Goal: Task Accomplishment & Management: Manage account settings

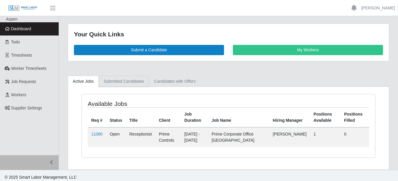
click at [126, 82] on link "Submitted Candidates" at bounding box center [124, 81] width 50 height 11
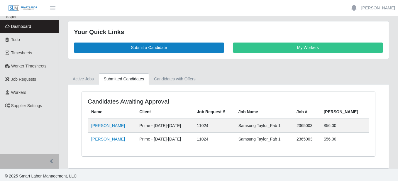
scroll to position [3, 0]
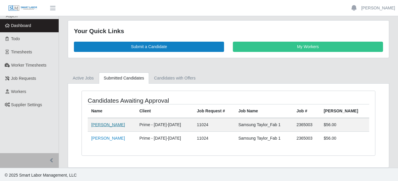
click at [113, 126] on link "Roberto Salinas" at bounding box center [108, 124] width 34 height 5
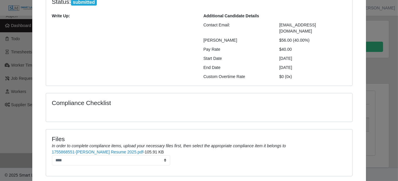
scroll to position [0, 0]
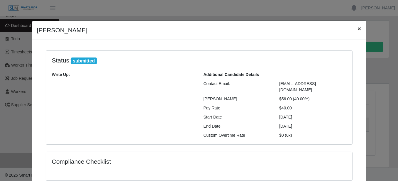
click at [358, 29] on span "×" at bounding box center [359, 28] width 4 height 7
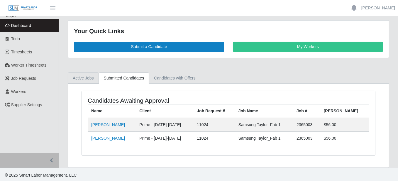
click at [73, 76] on link "Active Jobs" at bounding box center [83, 77] width 31 height 11
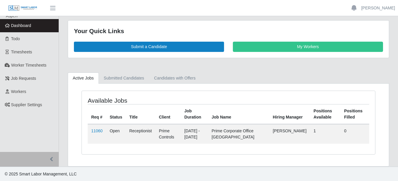
scroll to position [2, 0]
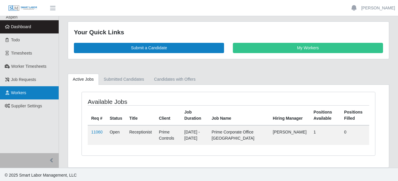
click at [22, 97] on link "Workers" at bounding box center [29, 92] width 59 height 13
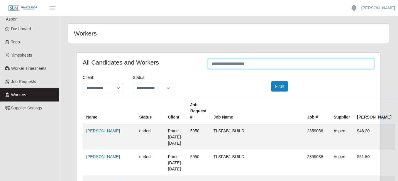
click at [275, 60] on input "text" at bounding box center [291, 64] width 166 height 10
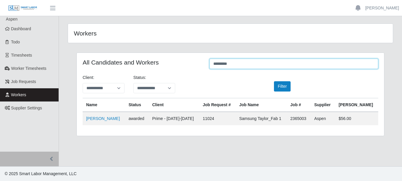
type input "*********"
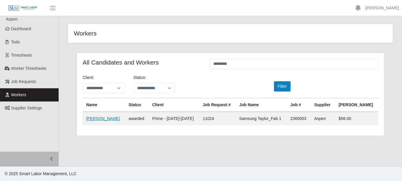
click at [91, 118] on link "Luis Diaz" at bounding box center [103, 118] width 34 height 5
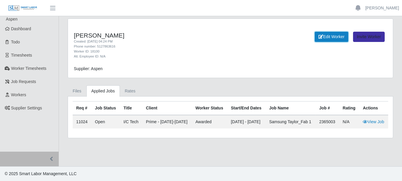
click at [334, 36] on link "Edit Worker" at bounding box center [332, 37] width 34 height 10
click at [75, 89] on link "Files" at bounding box center [77, 90] width 19 height 11
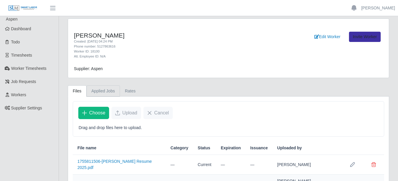
click at [95, 88] on link "Applied Jobs" at bounding box center [102, 90] width 33 height 11
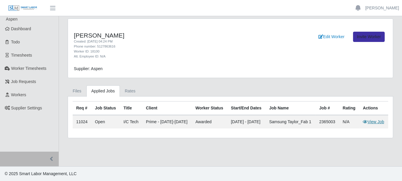
click at [371, 124] on link "View Job" at bounding box center [373, 121] width 21 height 5
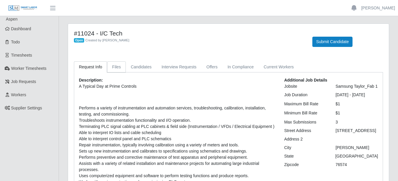
click at [119, 67] on link "Files" at bounding box center [116, 66] width 19 height 11
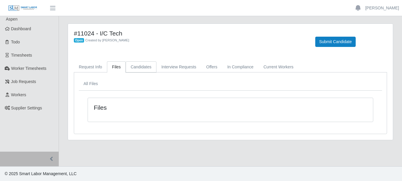
click at [137, 64] on link "Candidates" at bounding box center [141, 66] width 31 height 11
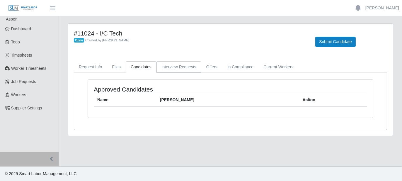
click at [184, 66] on link "Interview Requests" at bounding box center [178, 66] width 45 height 11
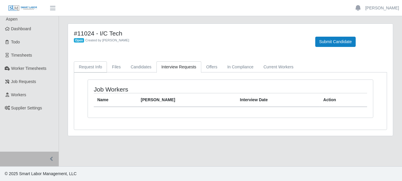
drag, startPoint x: 94, startPoint y: 64, endPoint x: 119, endPoint y: 65, distance: 24.9
click at [94, 65] on link "Request Info" at bounding box center [90, 66] width 33 height 11
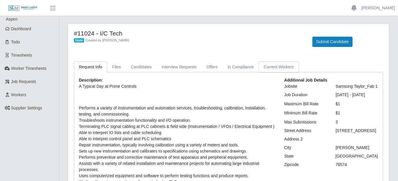
click at [265, 70] on link "Current Workers" at bounding box center [278, 66] width 40 height 11
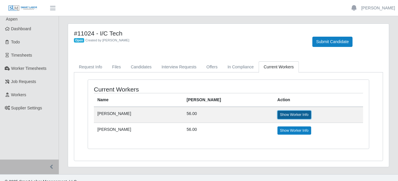
click at [277, 112] on link "Show Worker Info" at bounding box center [294, 114] width 34 height 8
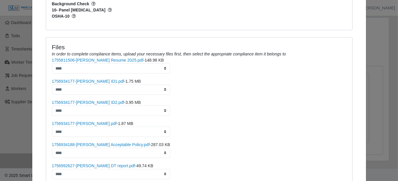
scroll to position [270, 0]
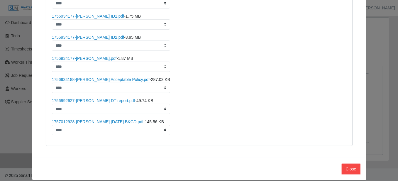
click at [352, 164] on button "Close" at bounding box center [351, 169] width 18 height 10
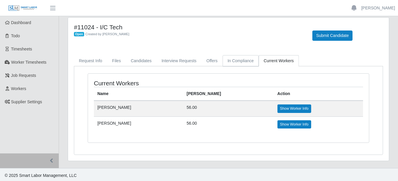
click at [234, 61] on link "In Compliance" at bounding box center [240, 60] width 36 height 11
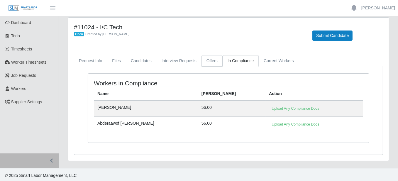
drag, startPoint x: 210, startPoint y: 60, endPoint x: 205, endPoint y: 62, distance: 5.8
click at [210, 60] on link "Offers" at bounding box center [211, 60] width 21 height 11
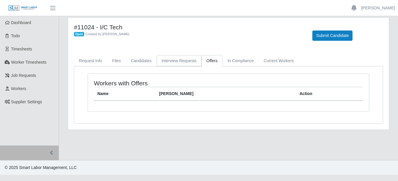
scroll to position [0, 0]
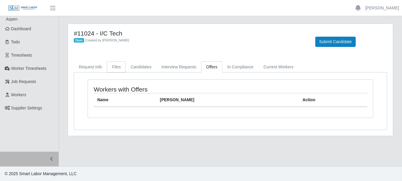
click at [118, 69] on link "Files" at bounding box center [116, 66] width 19 height 11
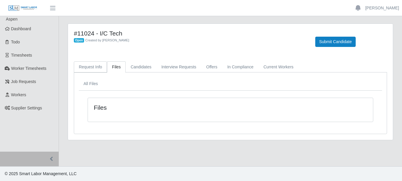
click at [94, 69] on link "Request Info" at bounding box center [90, 66] width 33 height 11
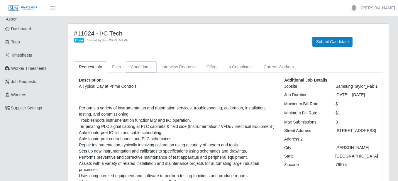
click at [135, 66] on link "Candidates" at bounding box center [141, 66] width 31 height 11
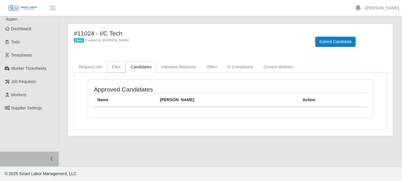
click at [116, 69] on link "Files" at bounding box center [116, 66] width 19 height 11
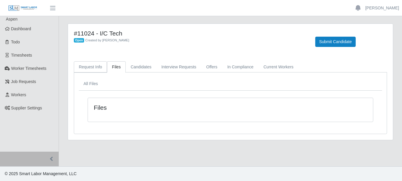
click at [100, 66] on link "Request Info" at bounding box center [90, 66] width 33 height 11
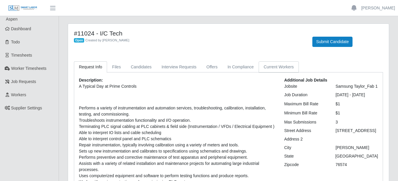
click at [276, 65] on link "Current Workers" at bounding box center [278, 66] width 40 height 11
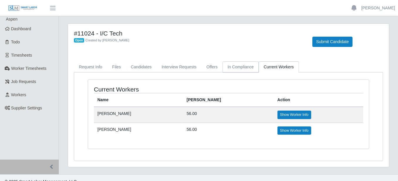
click at [232, 64] on link "In Compliance" at bounding box center [240, 66] width 36 height 11
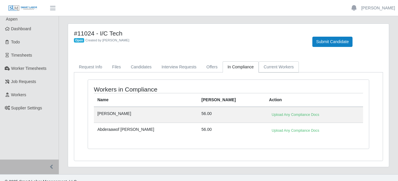
click at [261, 65] on link "Current Workers" at bounding box center [278, 66] width 40 height 11
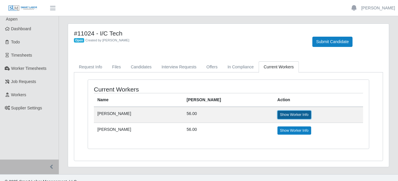
click at [279, 114] on link "Show Worker Info" at bounding box center [294, 114] width 34 height 8
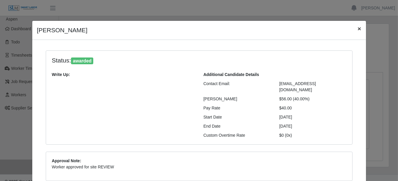
click at [359, 30] on button "×" at bounding box center [358, 29] width 13 height 16
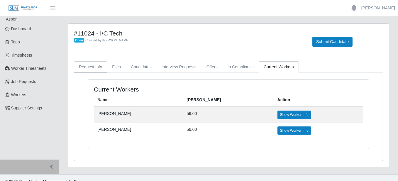
click at [91, 63] on link "Request Info" at bounding box center [90, 66] width 33 height 11
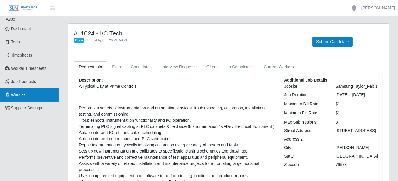
click at [28, 93] on link "Workers" at bounding box center [29, 94] width 59 height 13
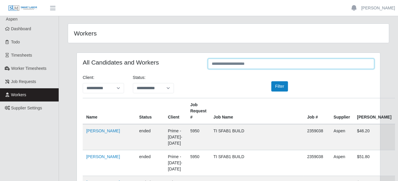
click at [272, 66] on input "text" at bounding box center [291, 64] width 166 height 10
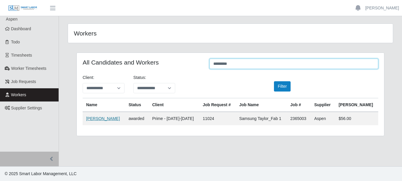
type input "*********"
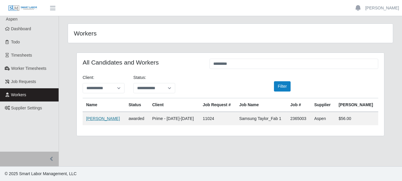
click at [91, 118] on link "[PERSON_NAME]" at bounding box center [103, 118] width 34 height 5
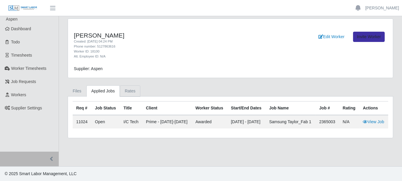
click at [121, 90] on link "Rates" at bounding box center [130, 90] width 21 height 11
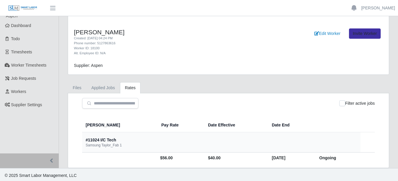
scroll to position [4, 0]
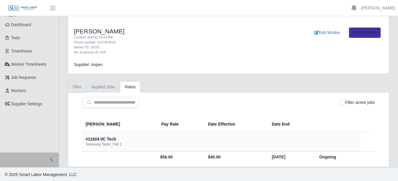
click at [77, 87] on link "Files" at bounding box center [77, 86] width 19 height 11
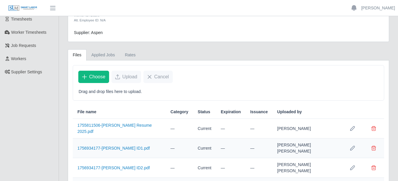
scroll to position [59, 0]
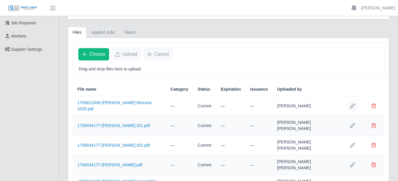
click at [347, 105] on button "Row Edit" at bounding box center [352, 106] width 12 height 12
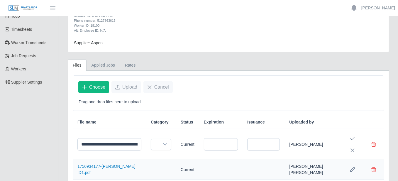
scroll to position [0, 0]
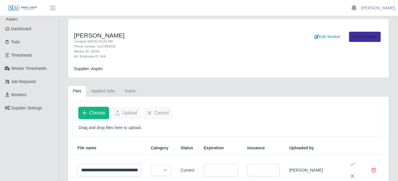
click at [25, 6] on img at bounding box center [22, 8] width 29 height 6
click at [24, 6] on img at bounding box center [22, 8] width 29 height 6
click at [25, 6] on img at bounding box center [22, 8] width 29 height 6
drag, startPoint x: 25, startPoint y: 6, endPoint x: 29, endPoint y: 6, distance: 3.8
click at [26, 7] on img at bounding box center [22, 8] width 29 height 6
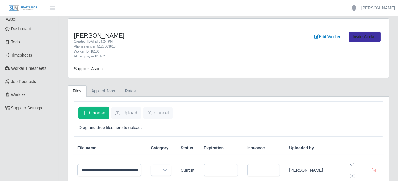
click at [33, 8] on img at bounding box center [22, 8] width 29 height 6
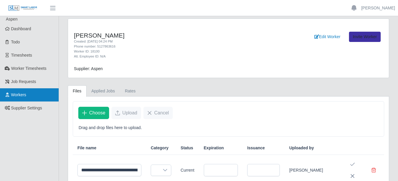
click at [35, 89] on link "Workers" at bounding box center [29, 94] width 59 height 13
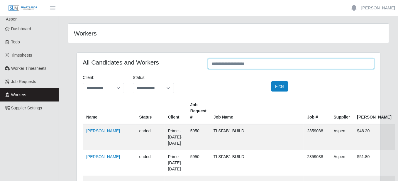
click at [222, 60] on input "text" at bounding box center [291, 64] width 166 height 10
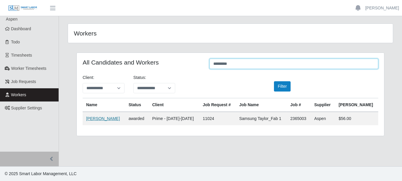
type input "*********"
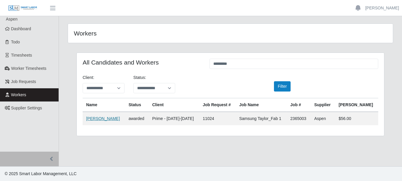
click at [96, 117] on link "[PERSON_NAME]" at bounding box center [103, 118] width 34 height 5
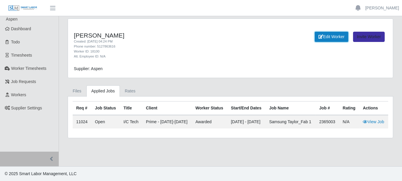
click at [338, 38] on link "Edit Worker" at bounding box center [332, 37] width 34 height 10
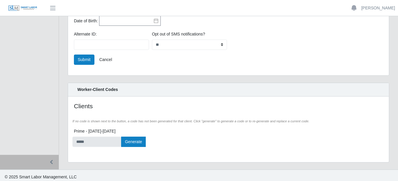
scroll to position [220, 0]
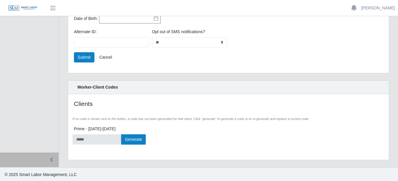
click at [113, 89] on div "Worker-Client Codes" at bounding box center [228, 87] width 321 height 13
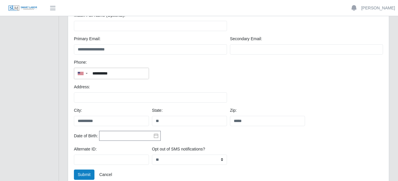
click at [282, 141] on div "Date of Birth:" at bounding box center [228, 138] width 312 height 15
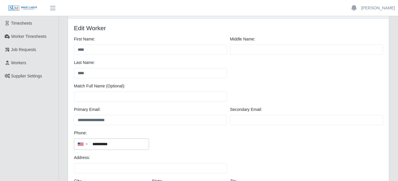
scroll to position [0, 0]
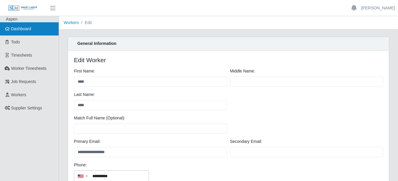
click at [21, 29] on span "Dashboard" at bounding box center [21, 28] width 20 height 5
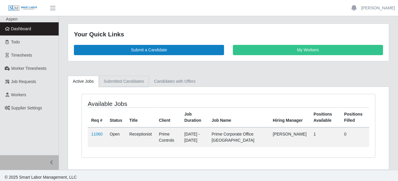
click at [139, 81] on link "Submitted Candidates" at bounding box center [124, 81] width 50 height 11
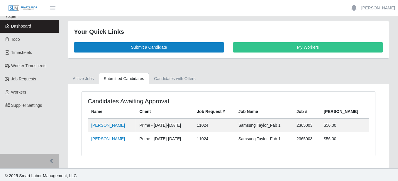
scroll to position [3, 0]
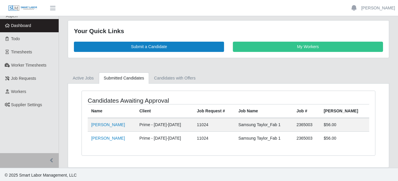
click at [154, 88] on div "Candidates Awaiting Approval Name Client Job Request # Job Name Job # [PERSON_N…" at bounding box center [228, 126] width 321 height 84
click at [166, 80] on link "Candidates with Offers" at bounding box center [174, 77] width 51 height 11
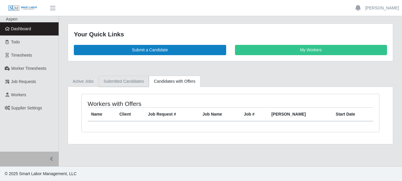
click at [120, 84] on link "Submitted Candidates" at bounding box center [124, 81] width 50 height 11
